Goal: Find specific page/section: Find specific page/section

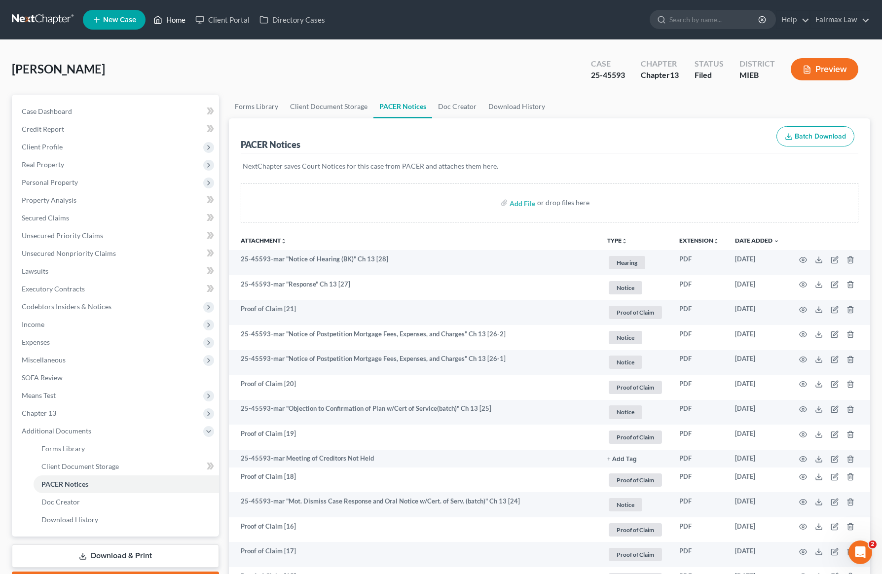
click at [156, 20] on icon at bounding box center [157, 20] width 9 height 12
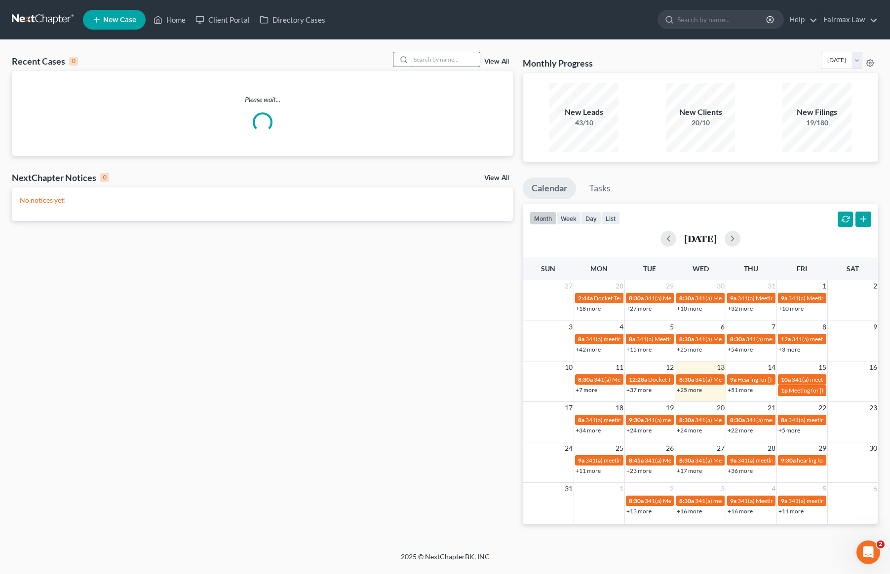
click at [450, 62] on input "search" at bounding box center [444, 59] width 69 height 14
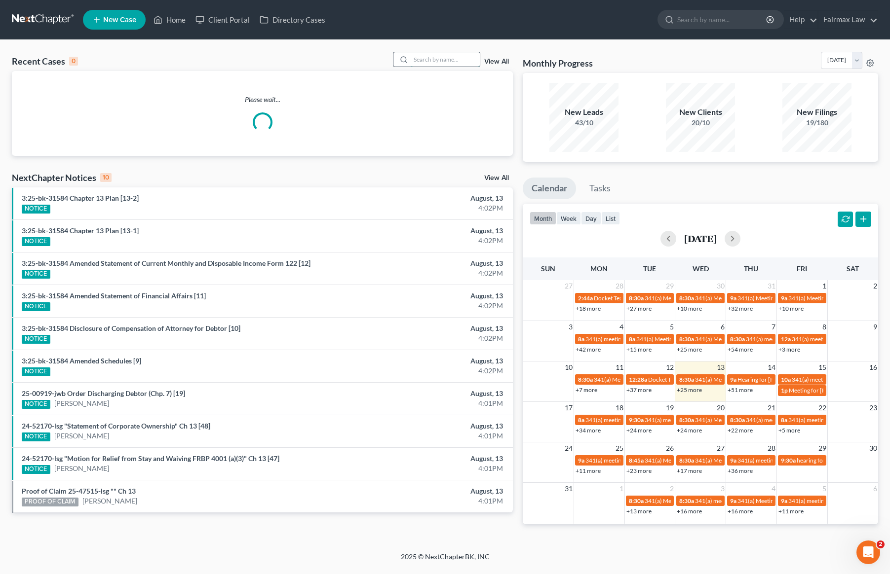
paste input "25-44304"
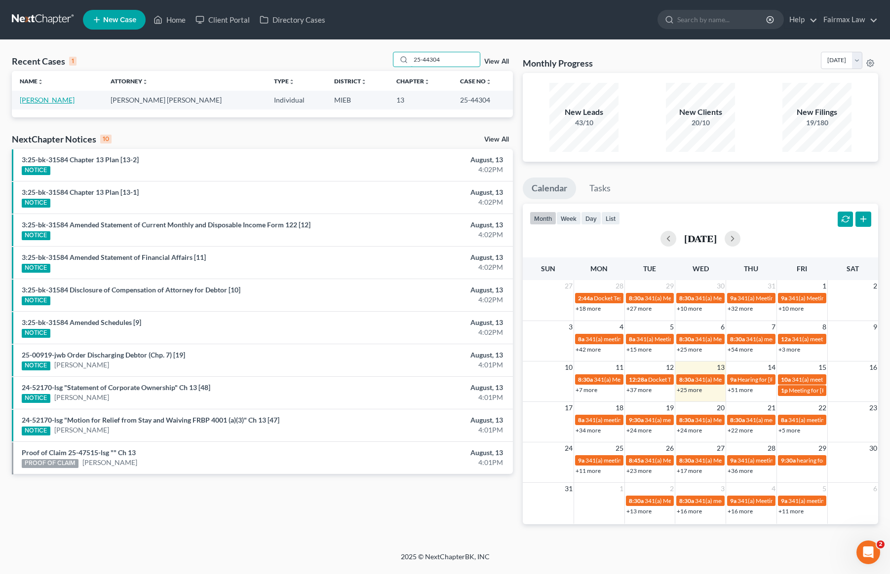
type input "25-44304"
click at [52, 98] on link "[PERSON_NAME]" at bounding box center [47, 100] width 55 height 8
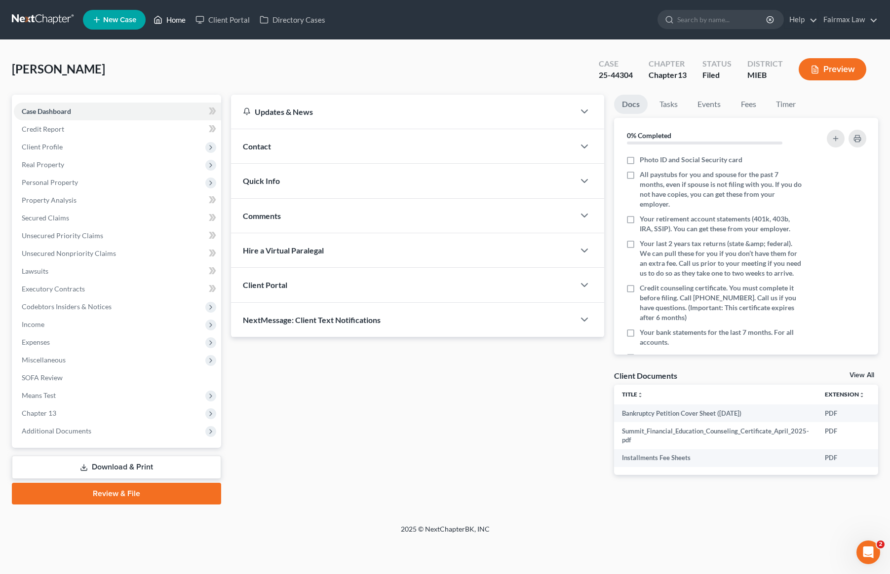
click at [183, 17] on link "Home" at bounding box center [170, 20] width 42 height 18
click at [180, 20] on link "Home" at bounding box center [170, 20] width 42 height 18
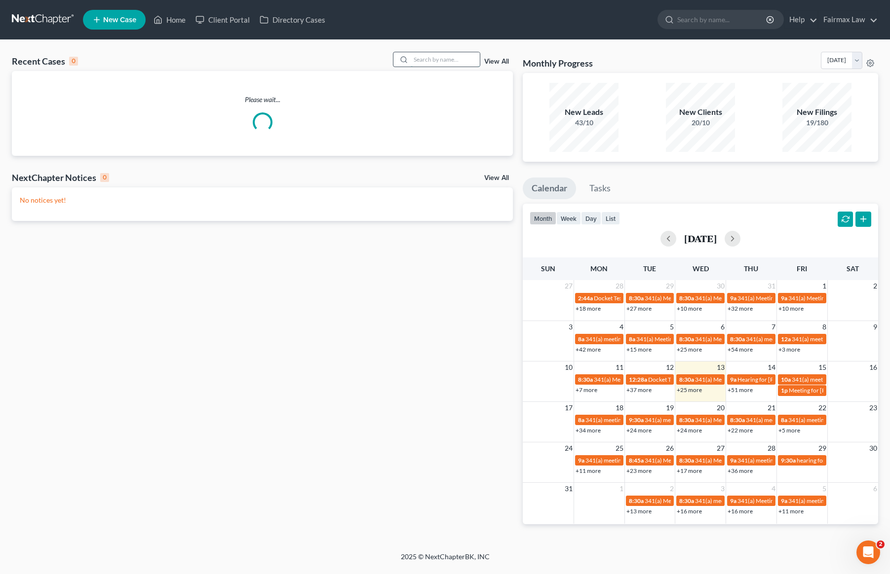
click at [440, 61] on input "search" at bounding box center [444, 59] width 69 height 14
paste input "25-44304"
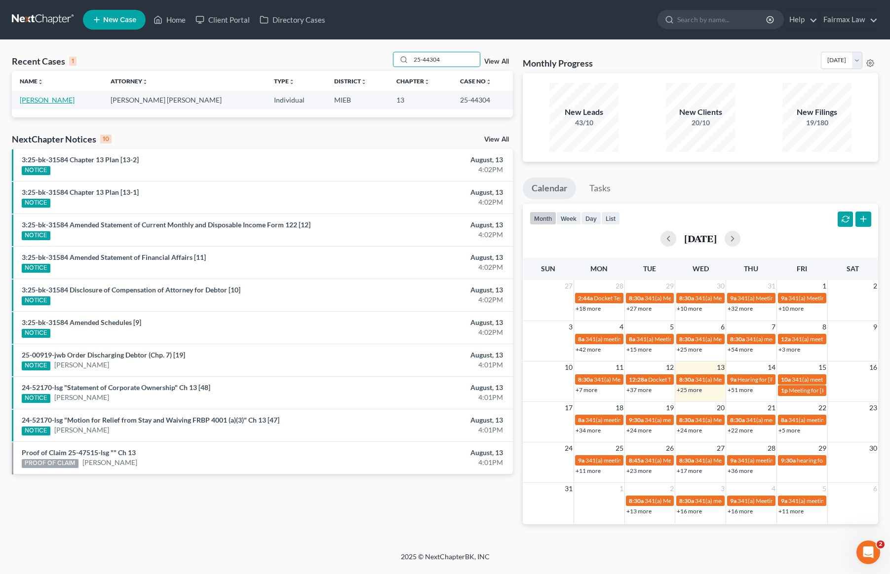
click at [53, 101] on link "[PERSON_NAME]" at bounding box center [47, 100] width 55 height 8
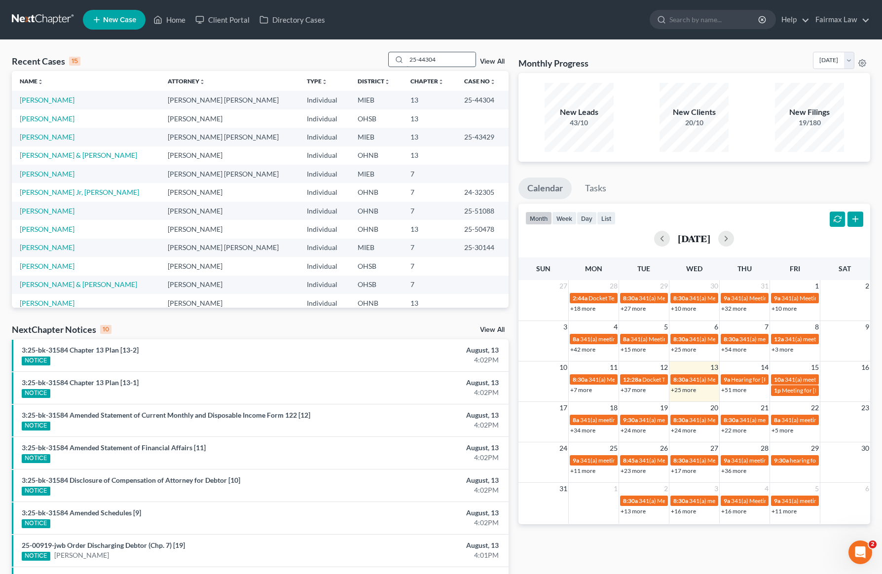
click at [442, 62] on input "25-44304" at bounding box center [441, 59] width 69 height 14
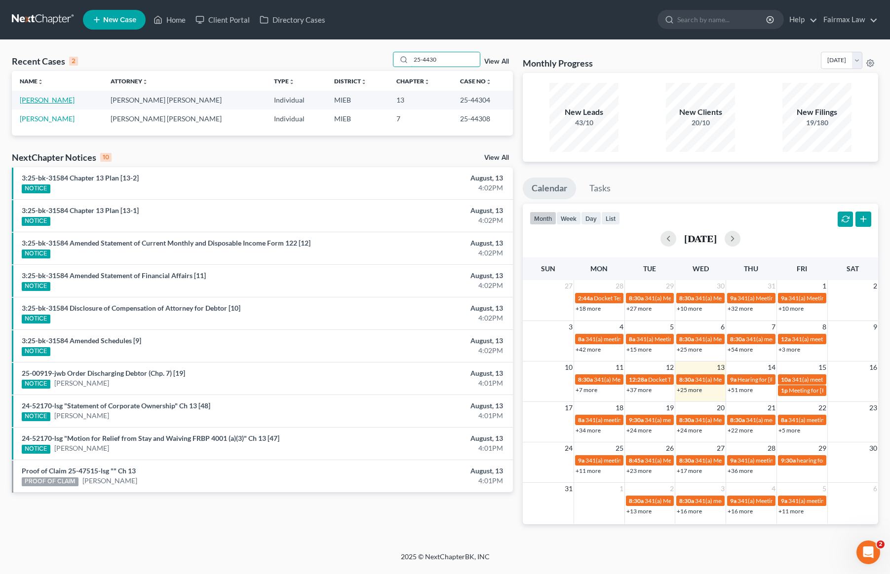
type input "25-4430"
click at [60, 102] on link "[PERSON_NAME]" at bounding box center [47, 100] width 55 height 8
click at [44, 101] on link "[PERSON_NAME]" at bounding box center [47, 100] width 55 height 8
click at [47, 100] on link "[PERSON_NAME]" at bounding box center [47, 100] width 55 height 8
drag, startPoint x: 444, startPoint y: 56, endPoint x: 319, endPoint y: 55, distance: 125.3
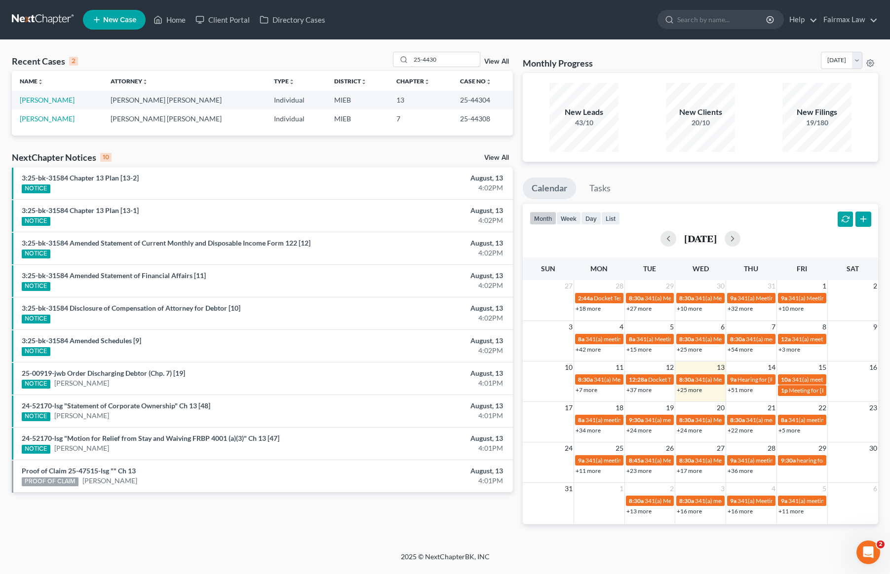
click at [319, 55] on div "Recent Cases 2 25-4430 View All" at bounding box center [262, 61] width 501 height 19
paste input "25-46160"
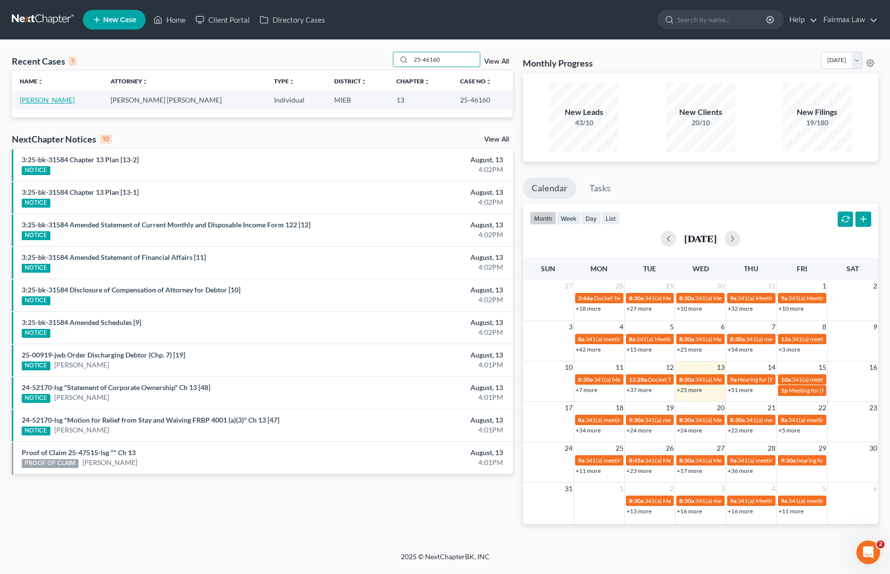
type input "25-46160"
click at [21, 103] on link "[PERSON_NAME]" at bounding box center [47, 100] width 55 height 8
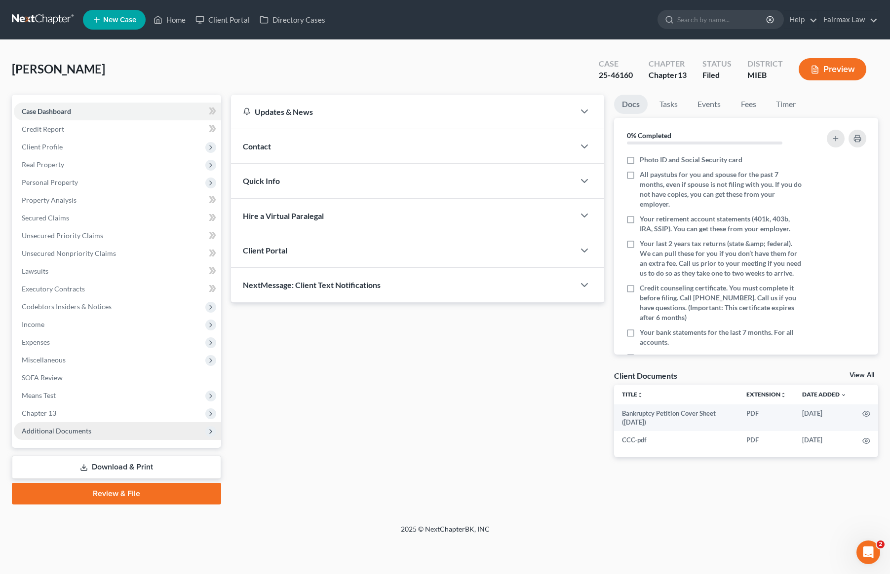
click at [67, 434] on span "Additional Documents" at bounding box center [57, 431] width 70 height 8
